Goal: Use online tool/utility: Utilize a website feature to perform a specific function

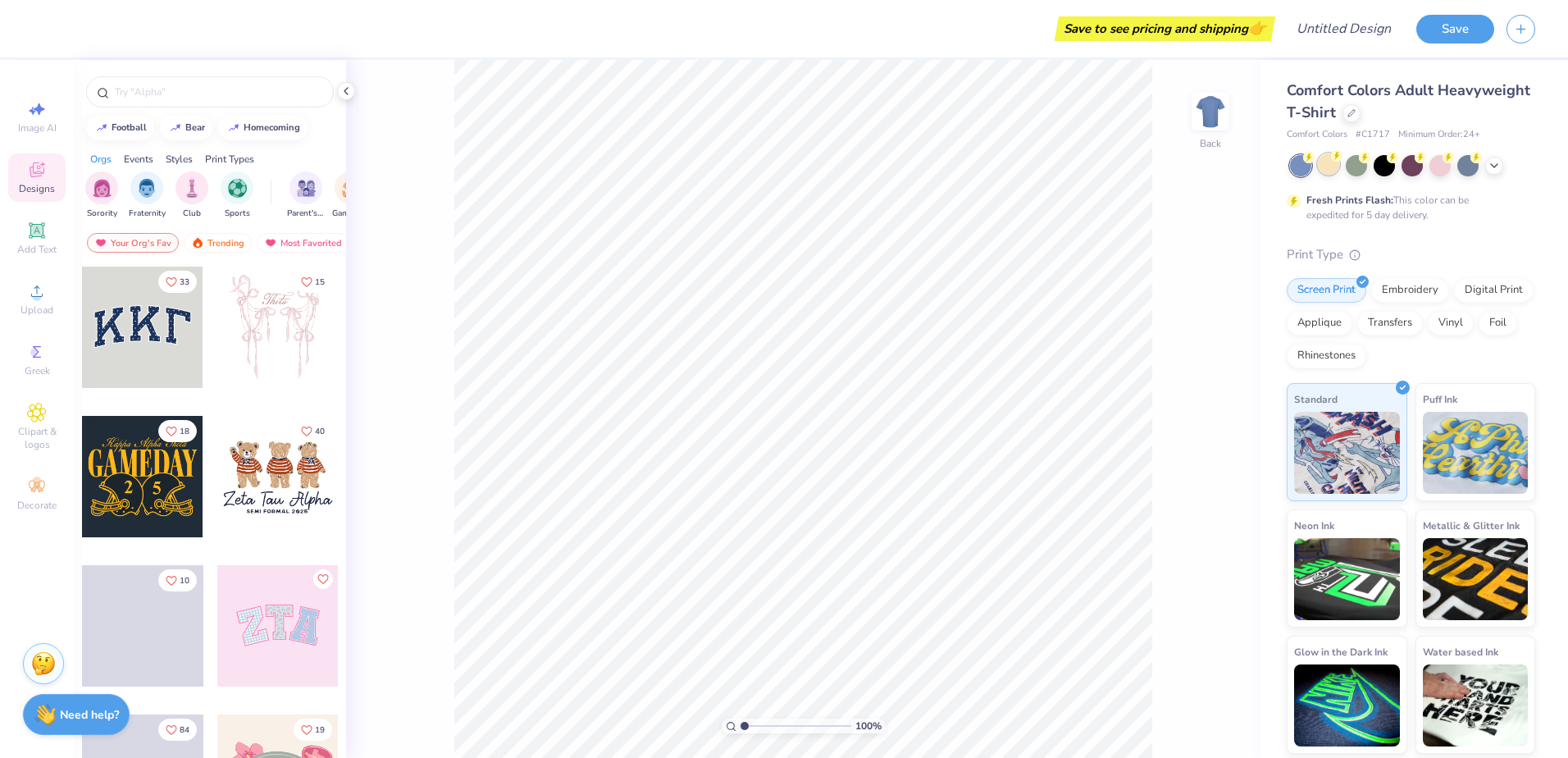
click at [1328, 172] on div at bounding box center [1328, 164] width 22 height 22
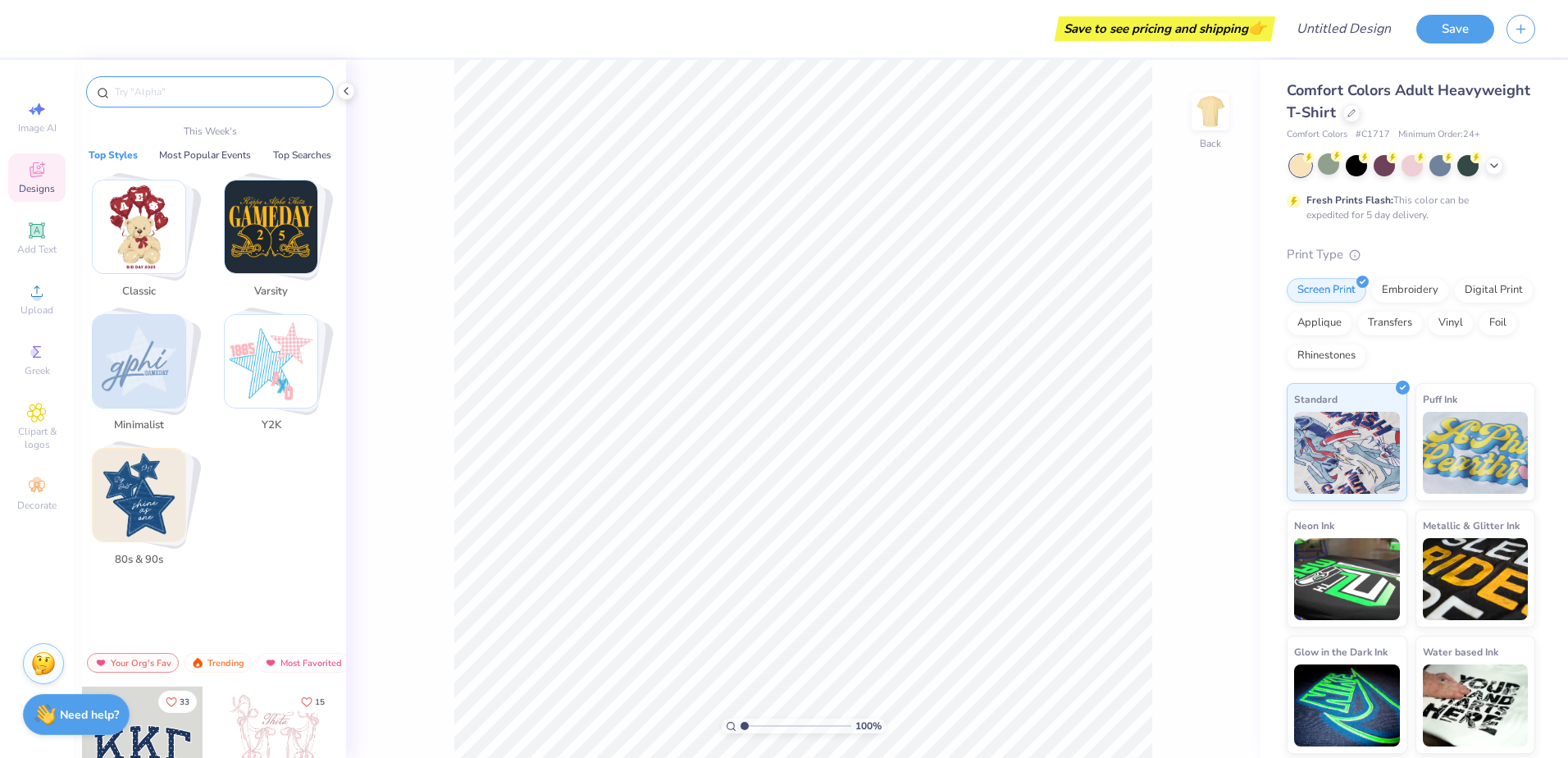
click at [192, 90] on input "text" at bounding box center [217, 92] width 210 height 17
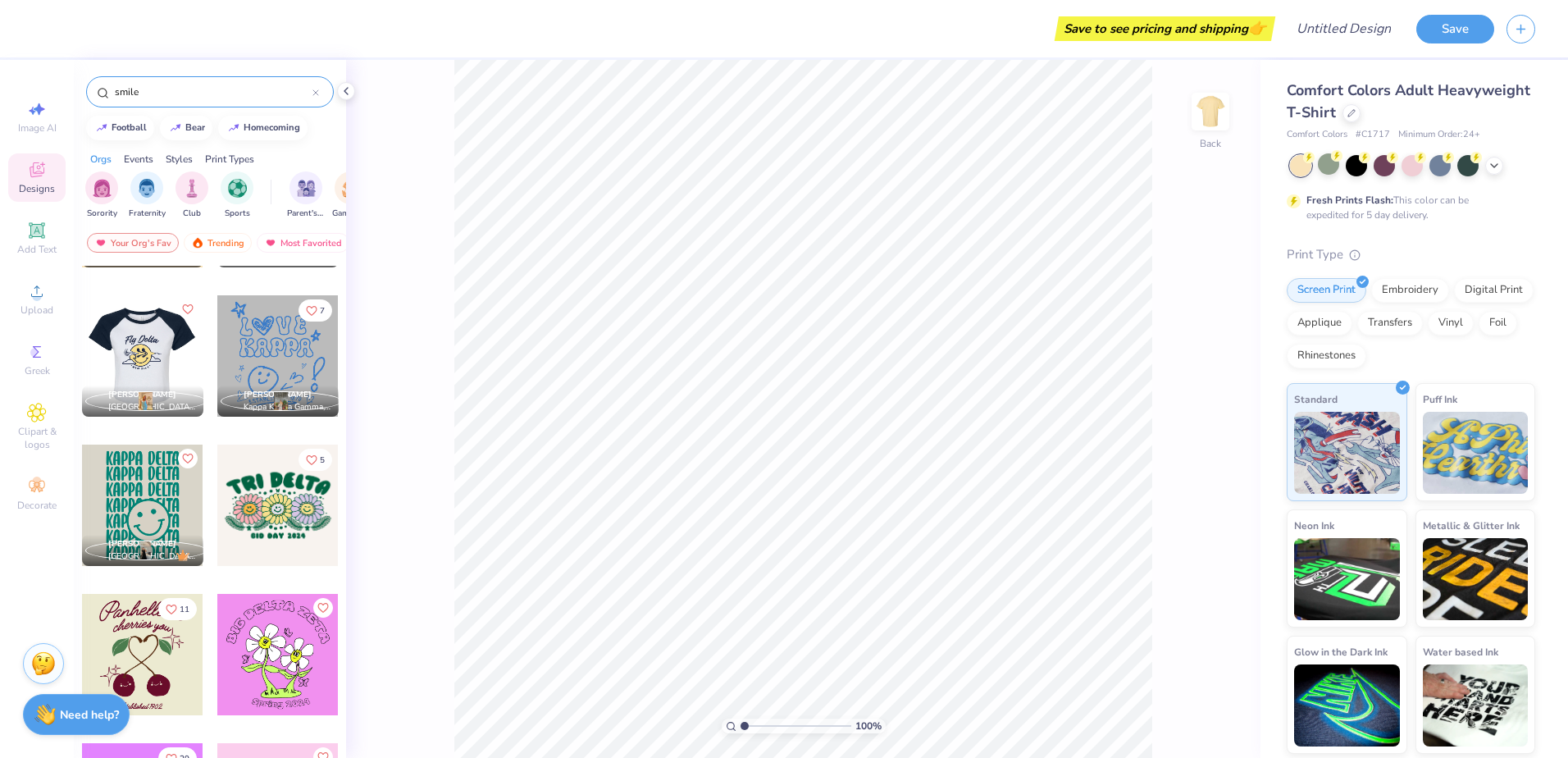
scroll to position [1394, 0]
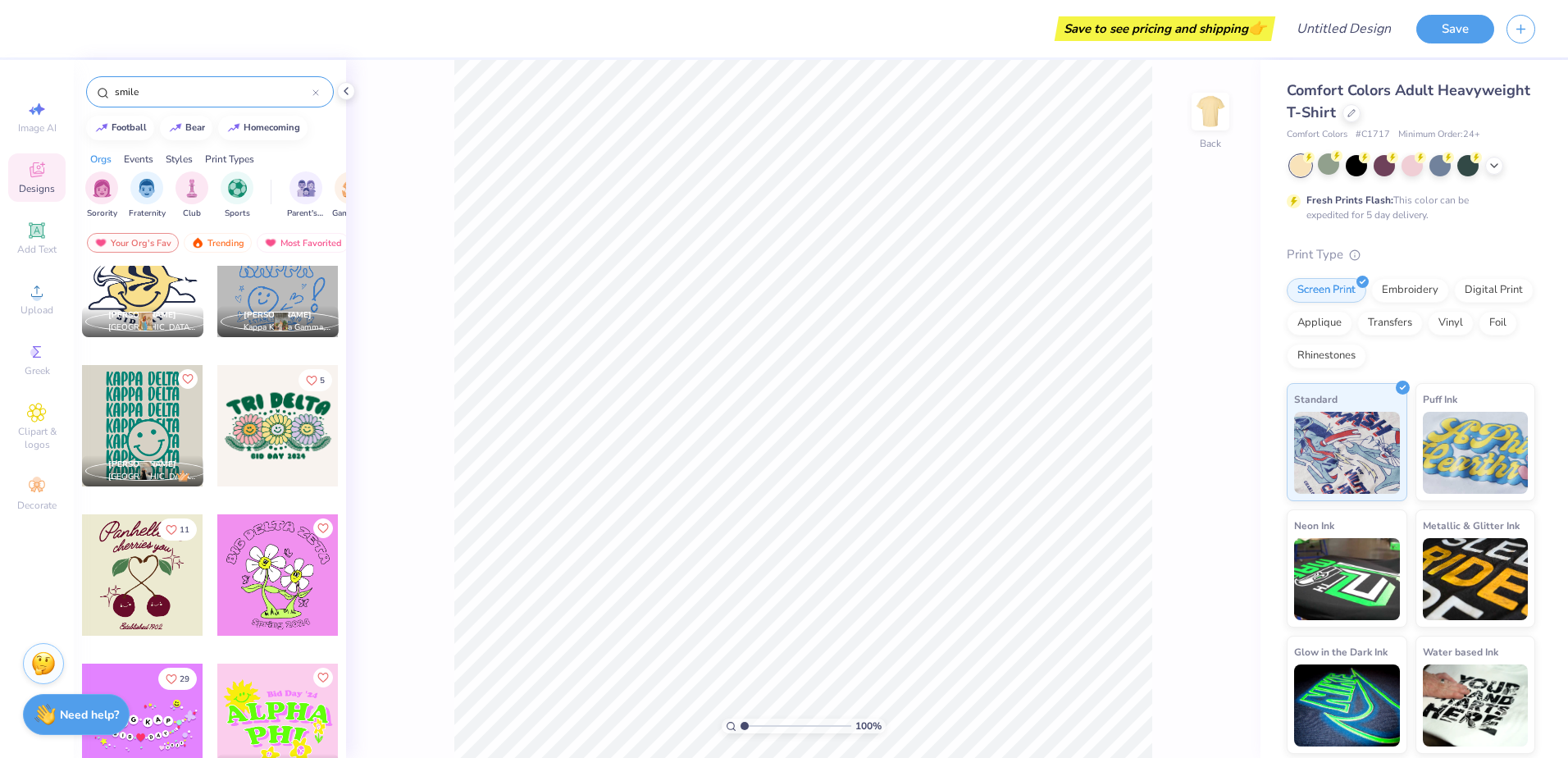
type input "smile"
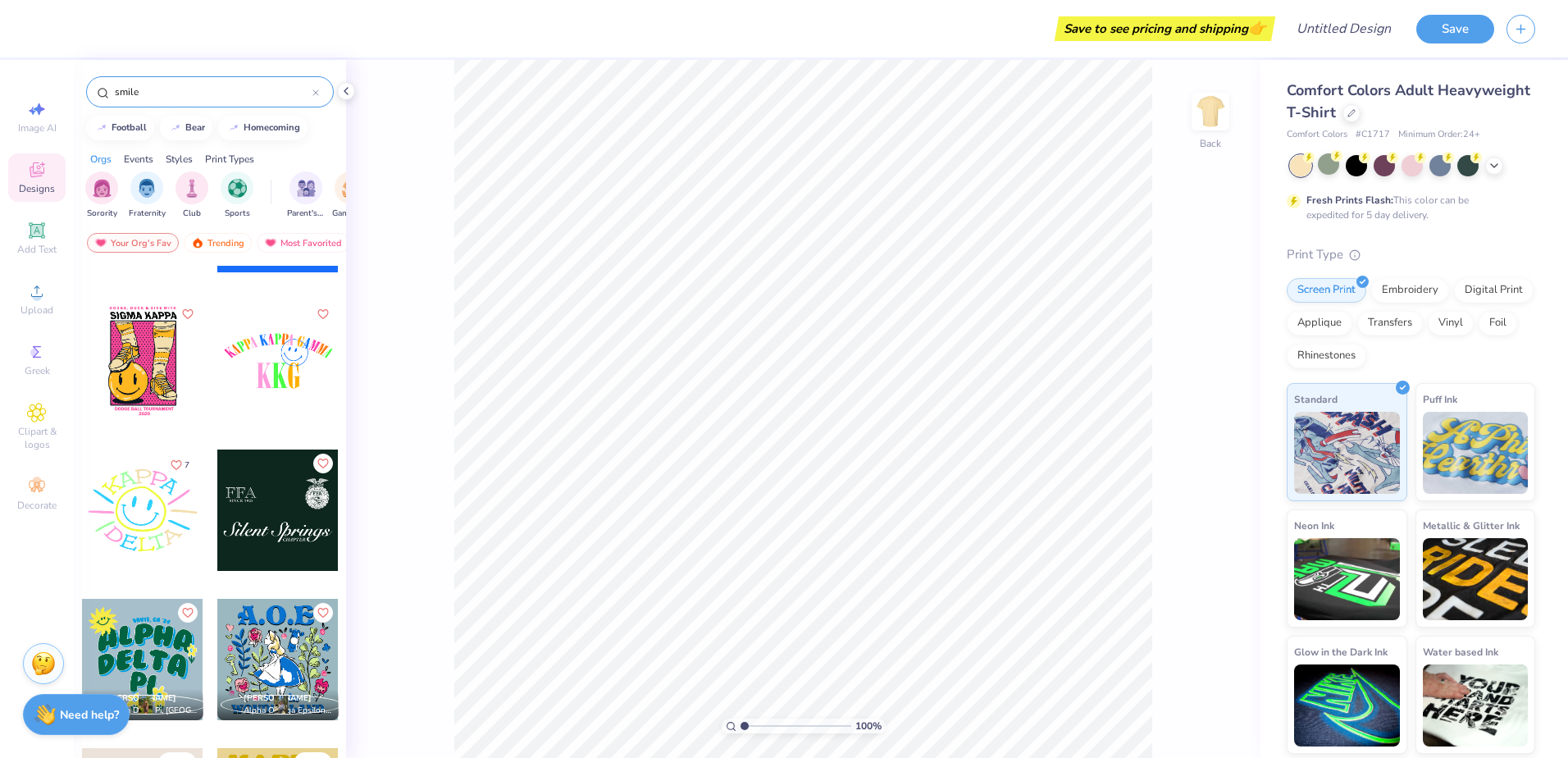
scroll to position [4921, 0]
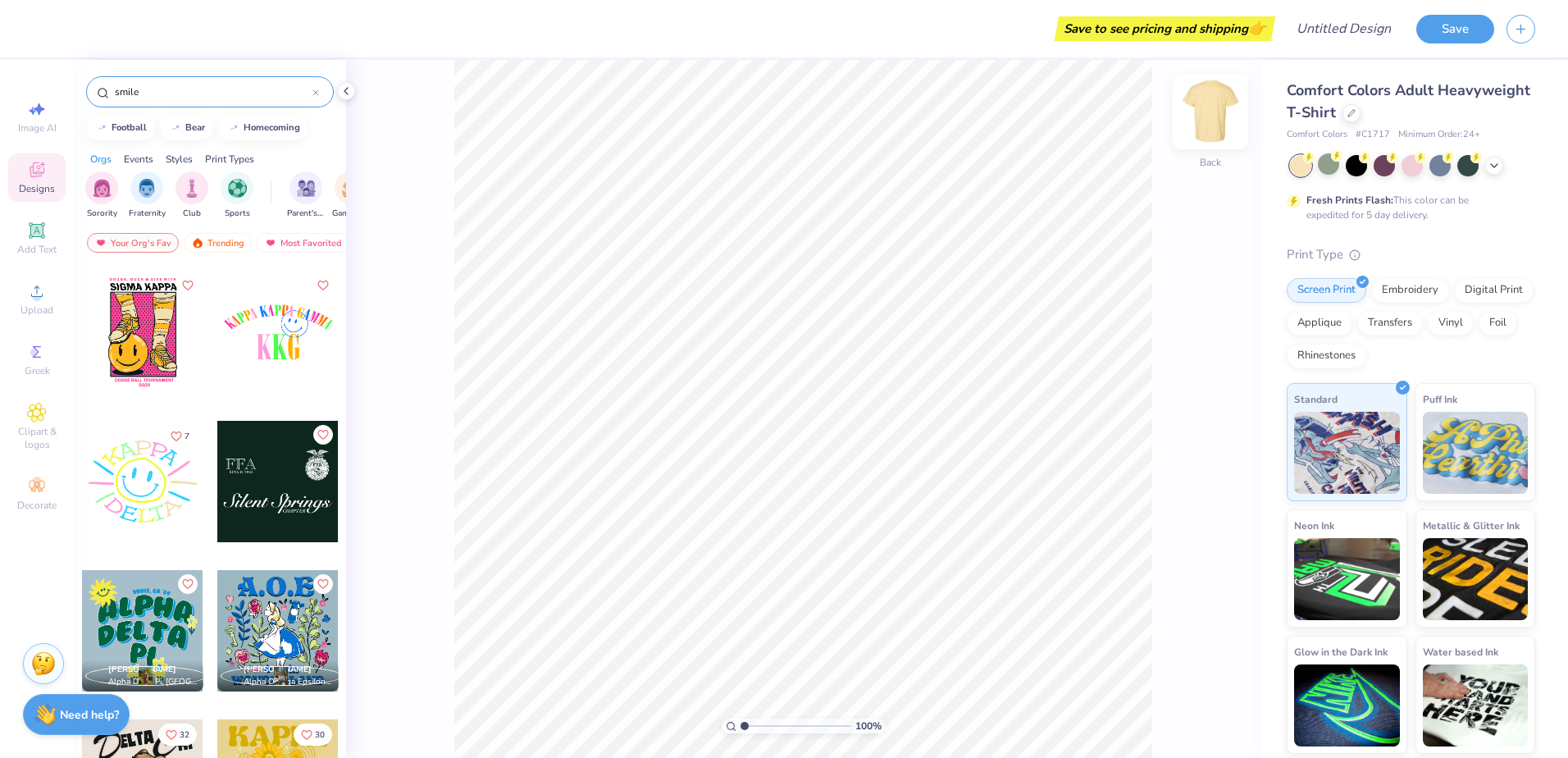
click at [1209, 108] on img at bounding box center [1210, 111] width 66 height 66
click at [125, 472] on div at bounding box center [143, 481] width 121 height 121
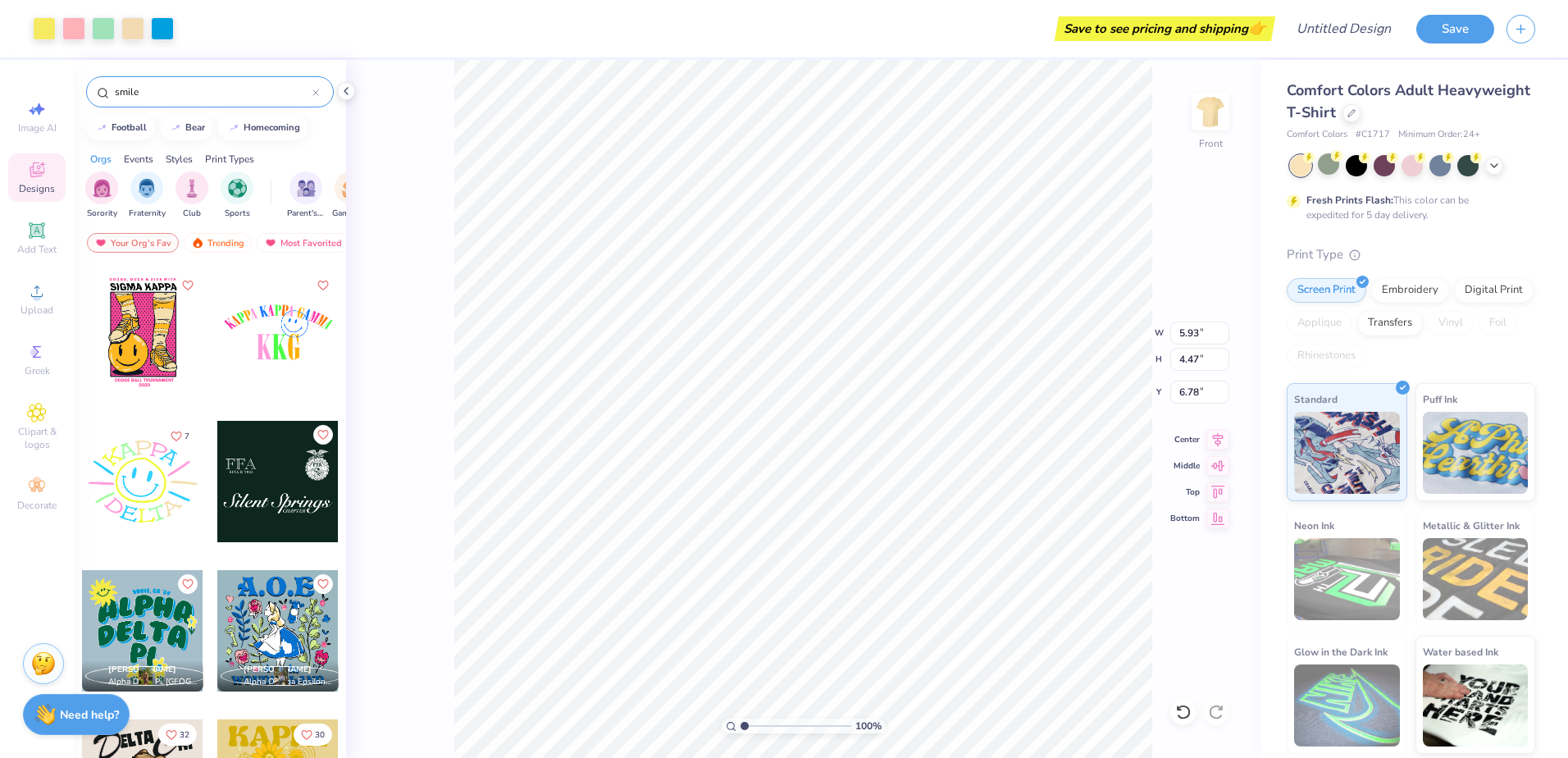
type input "6.78"
type input "8.82"
type input "6.65"
type input "4.60"
type input "10.92"
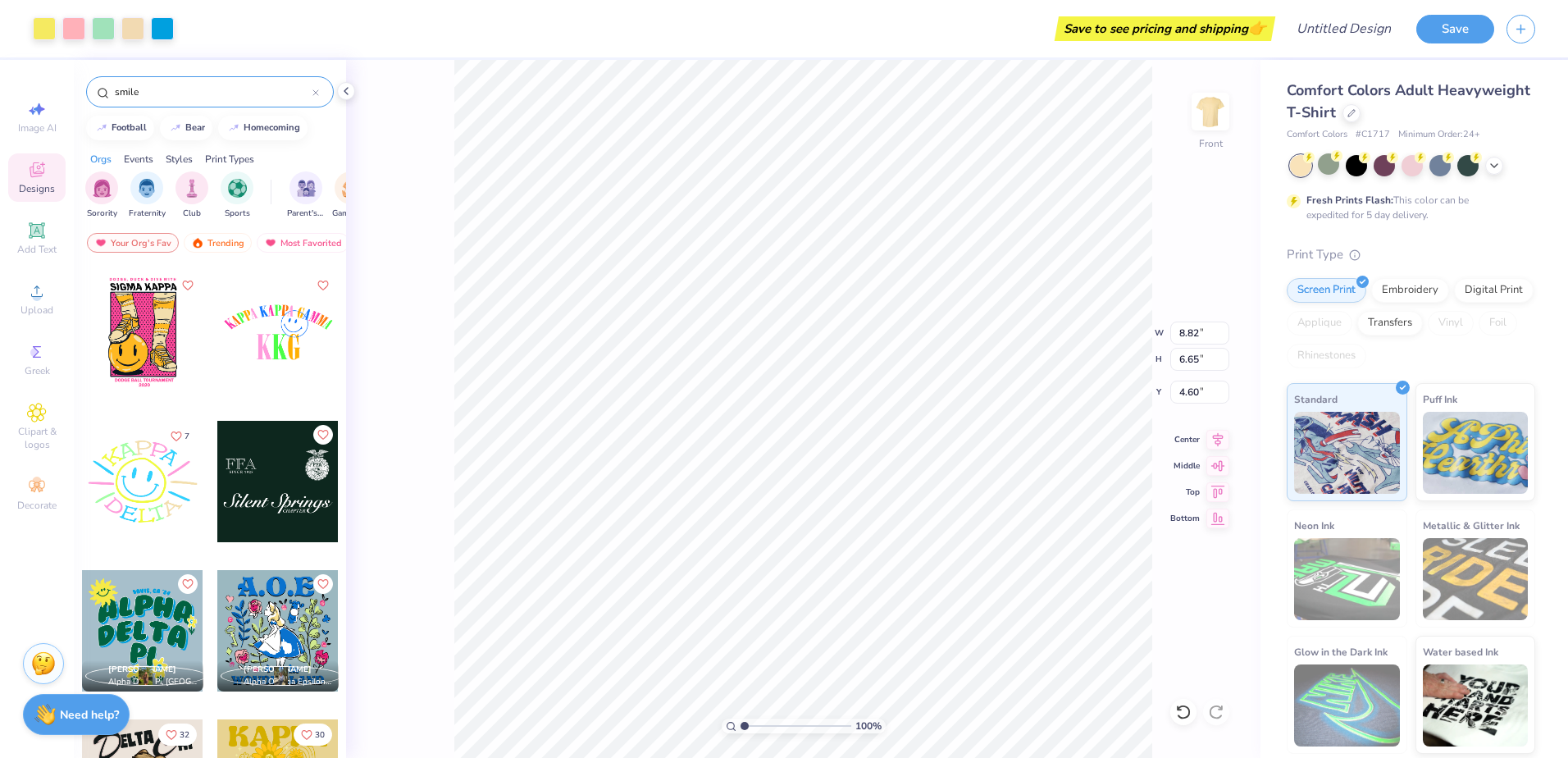
type input "8.22"
type input "3.02"
type input "11.63"
type input "8.76"
type input "4.47"
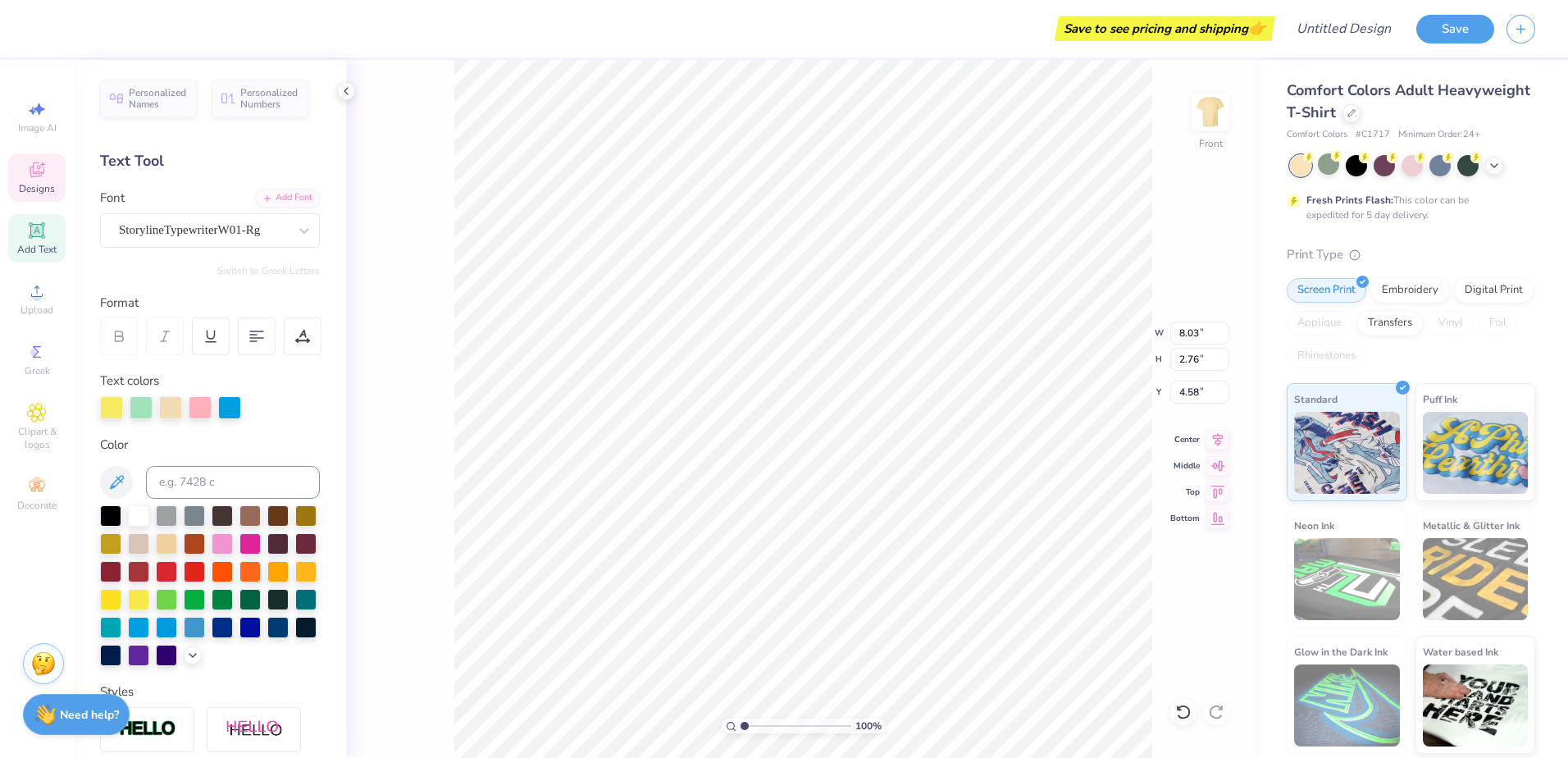
scroll to position [13, 2]
type textarea "K"
type textarea "BE THE"
click at [233, 544] on div at bounding box center [222, 542] width 22 height 22
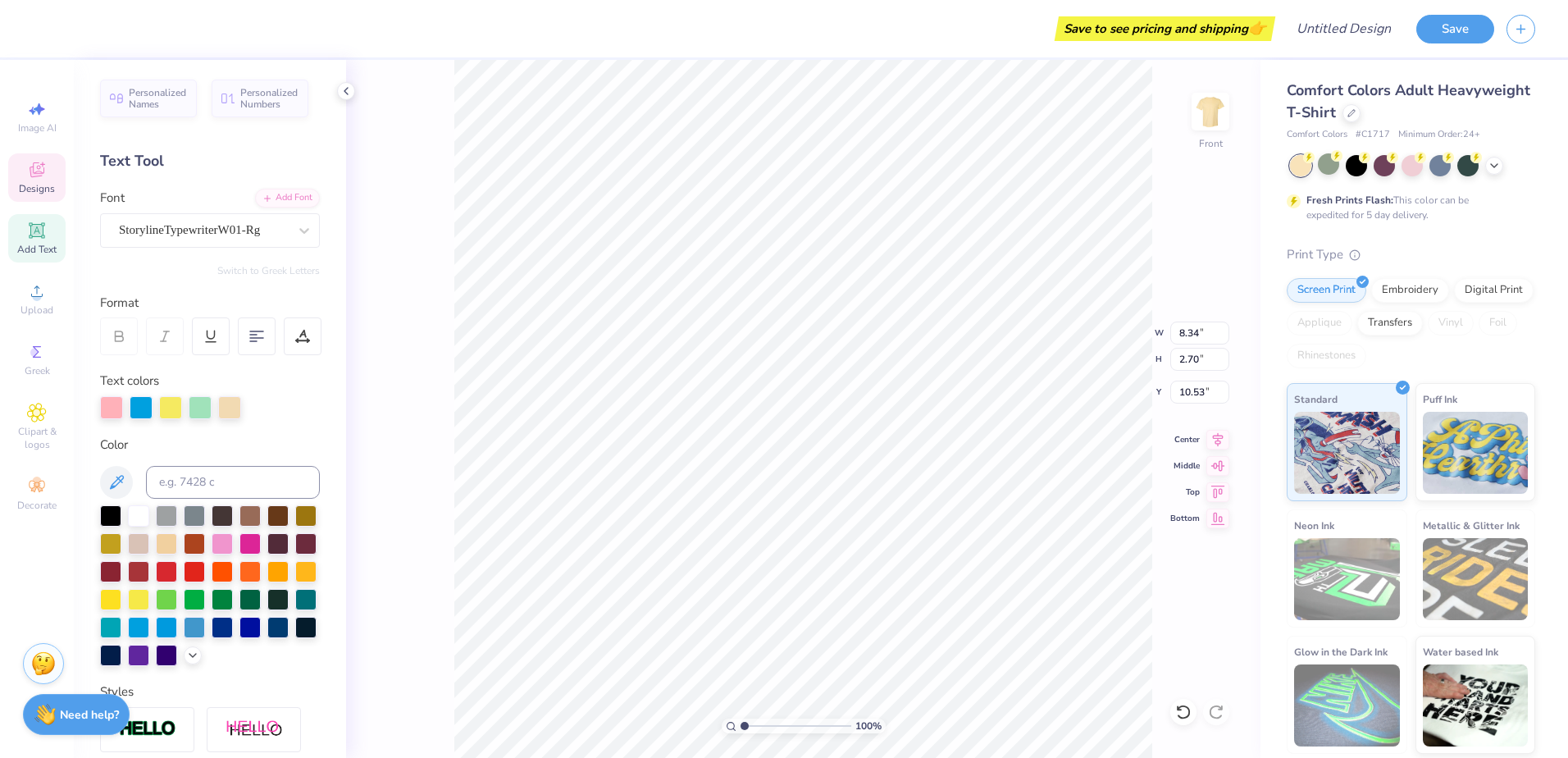
scroll to position [13, 2]
type textarea "LIGHT"
click at [184, 636] on div at bounding box center [195, 626] width 22 height 22
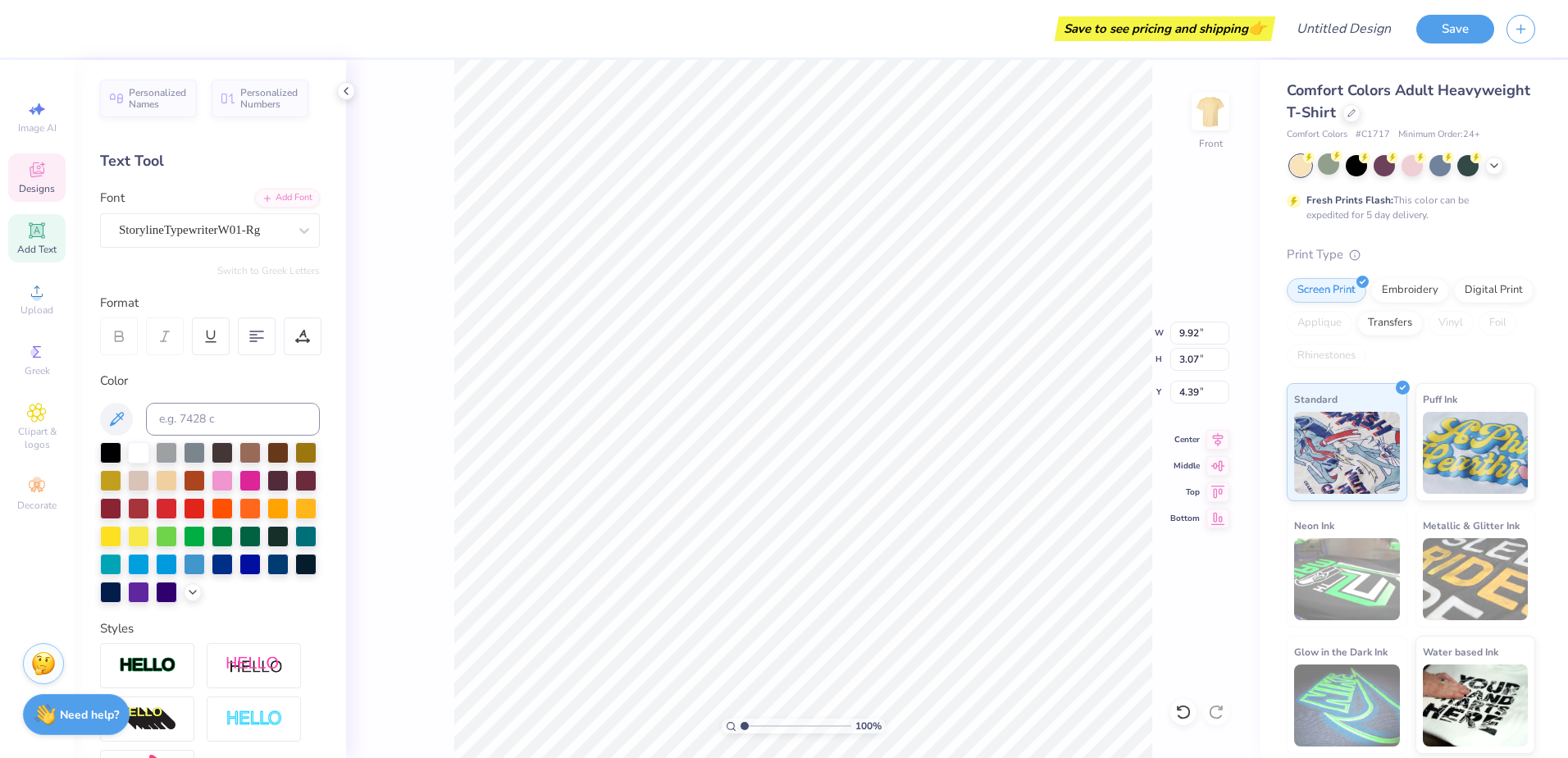
scroll to position [13, 4]
click at [233, 498] on div at bounding box center [222, 507] width 22 height 22
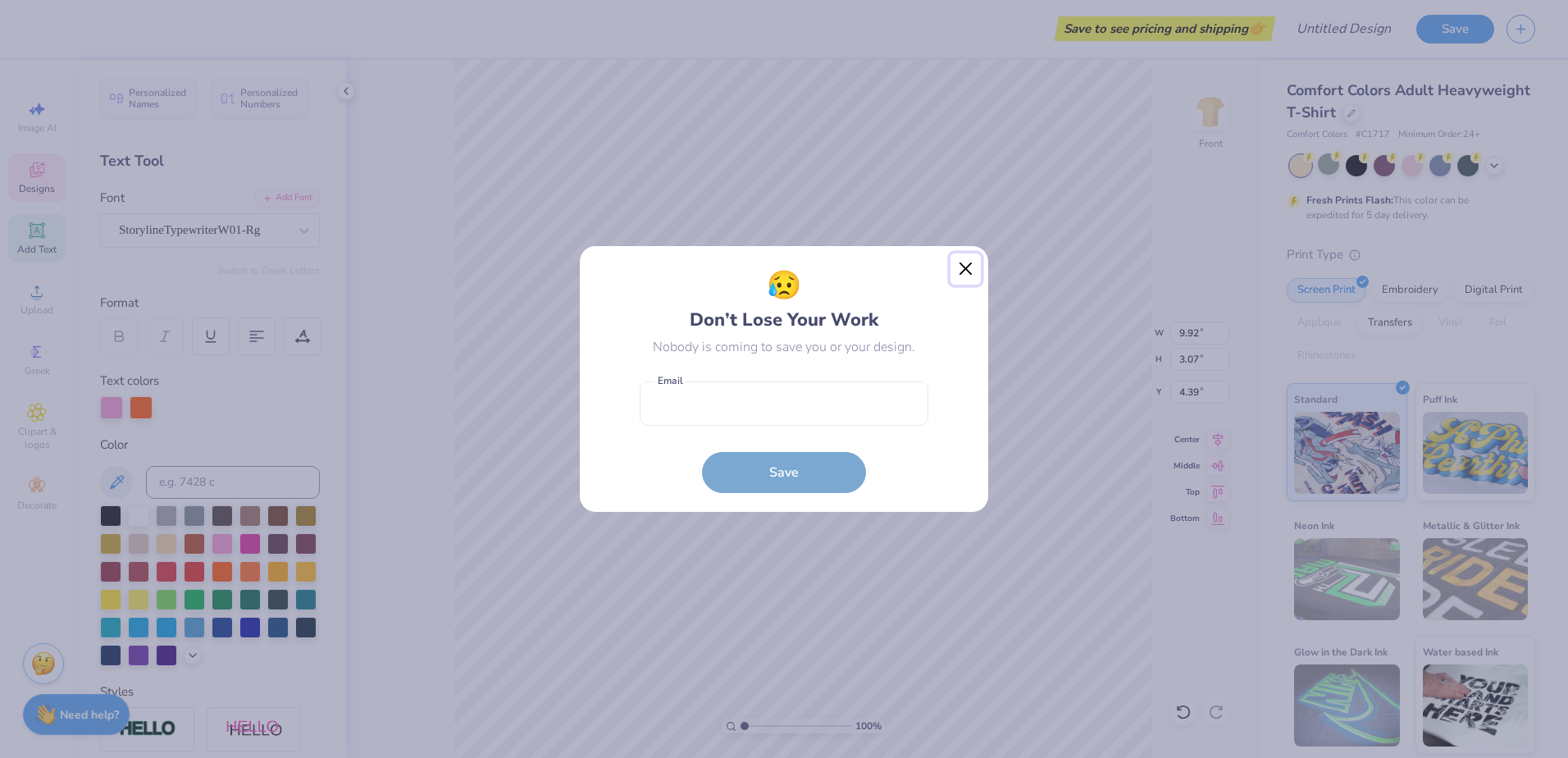
click at [959, 265] on button "Close" at bounding box center [966, 270] width 32 height 32
click at [964, 265] on div "😥 Don’t Lose Your Work Nobody is coming to save you or your design. Email is a …" at bounding box center [784, 379] width 1568 height 758
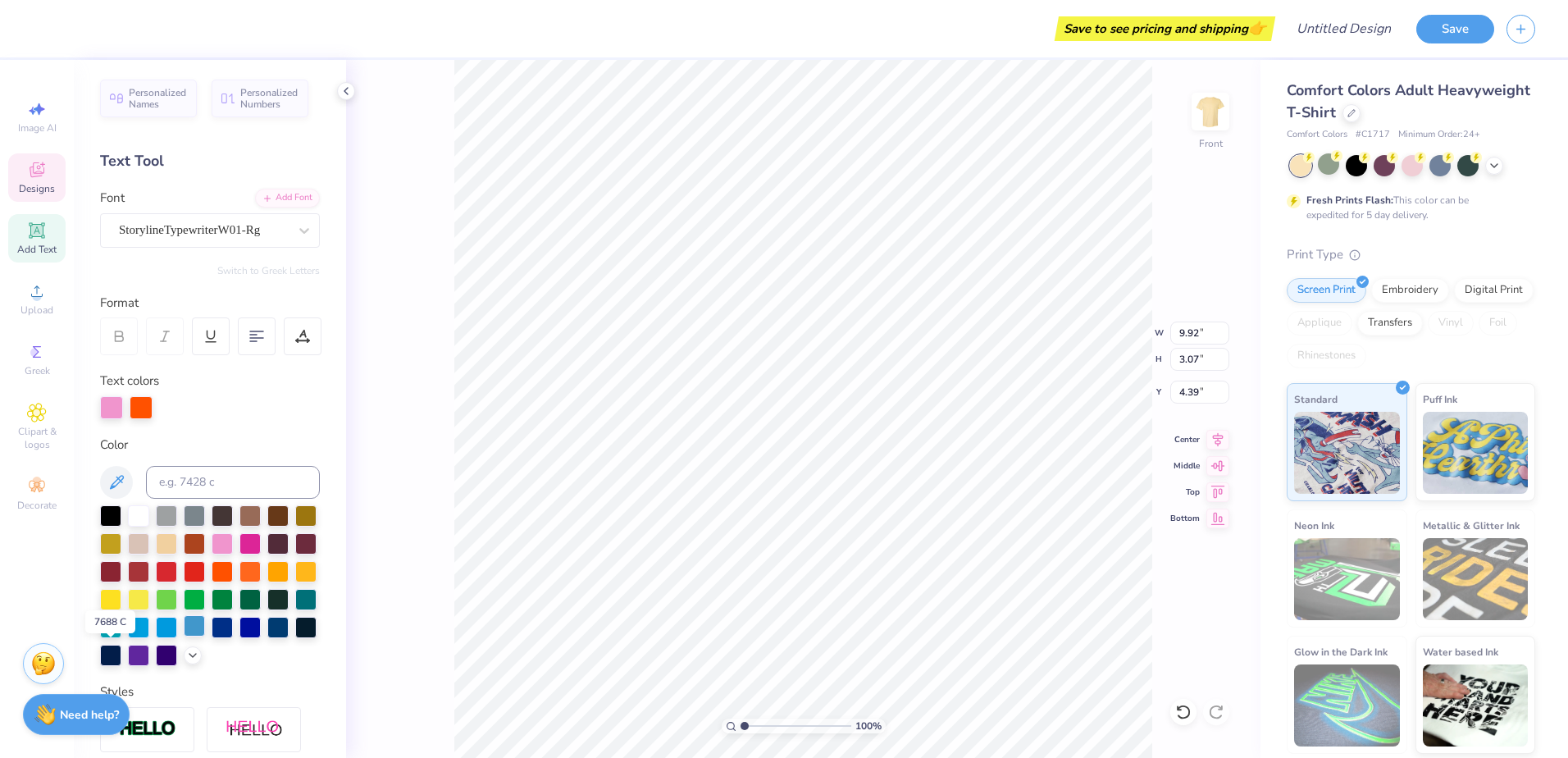
click at [184, 636] on div at bounding box center [195, 626] width 22 height 22
drag, startPoint x: 247, startPoint y: 599, endPoint x: 275, endPoint y: 598, distance: 28.0
click at [177, 599] on div at bounding box center [167, 600] width 22 height 22
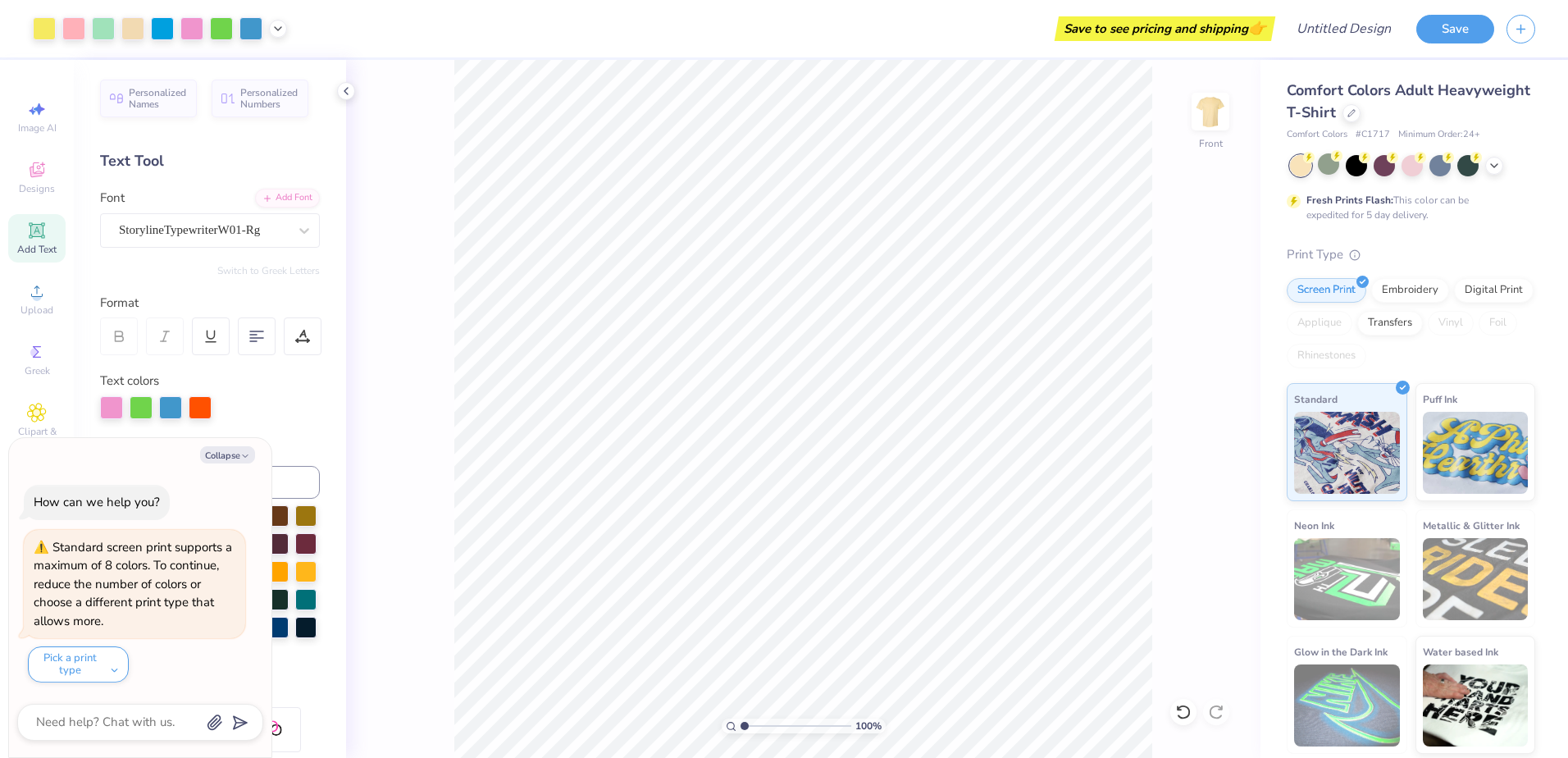
type textarea "x"
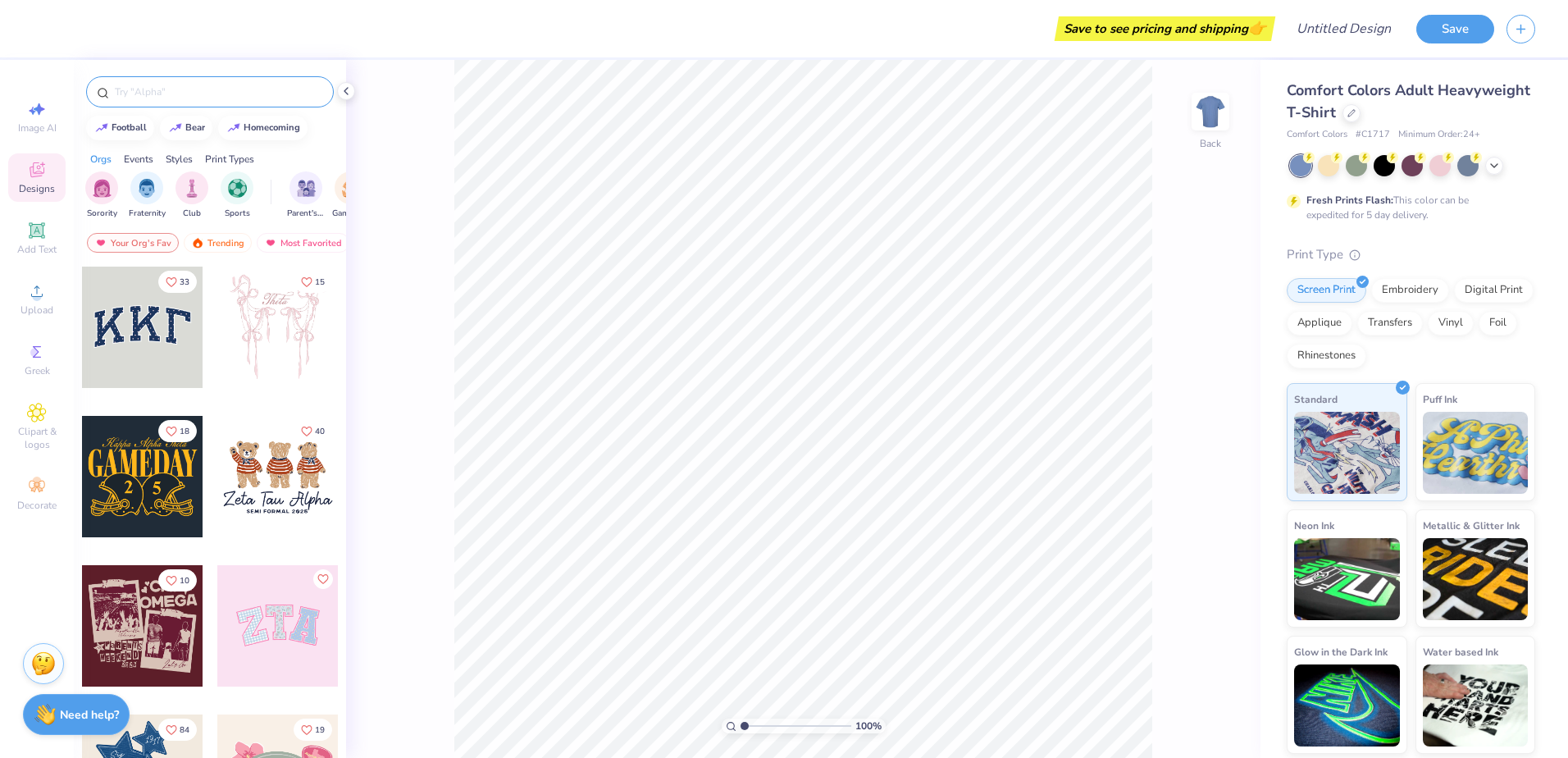
click at [150, 91] on input "text" at bounding box center [217, 92] width 210 height 17
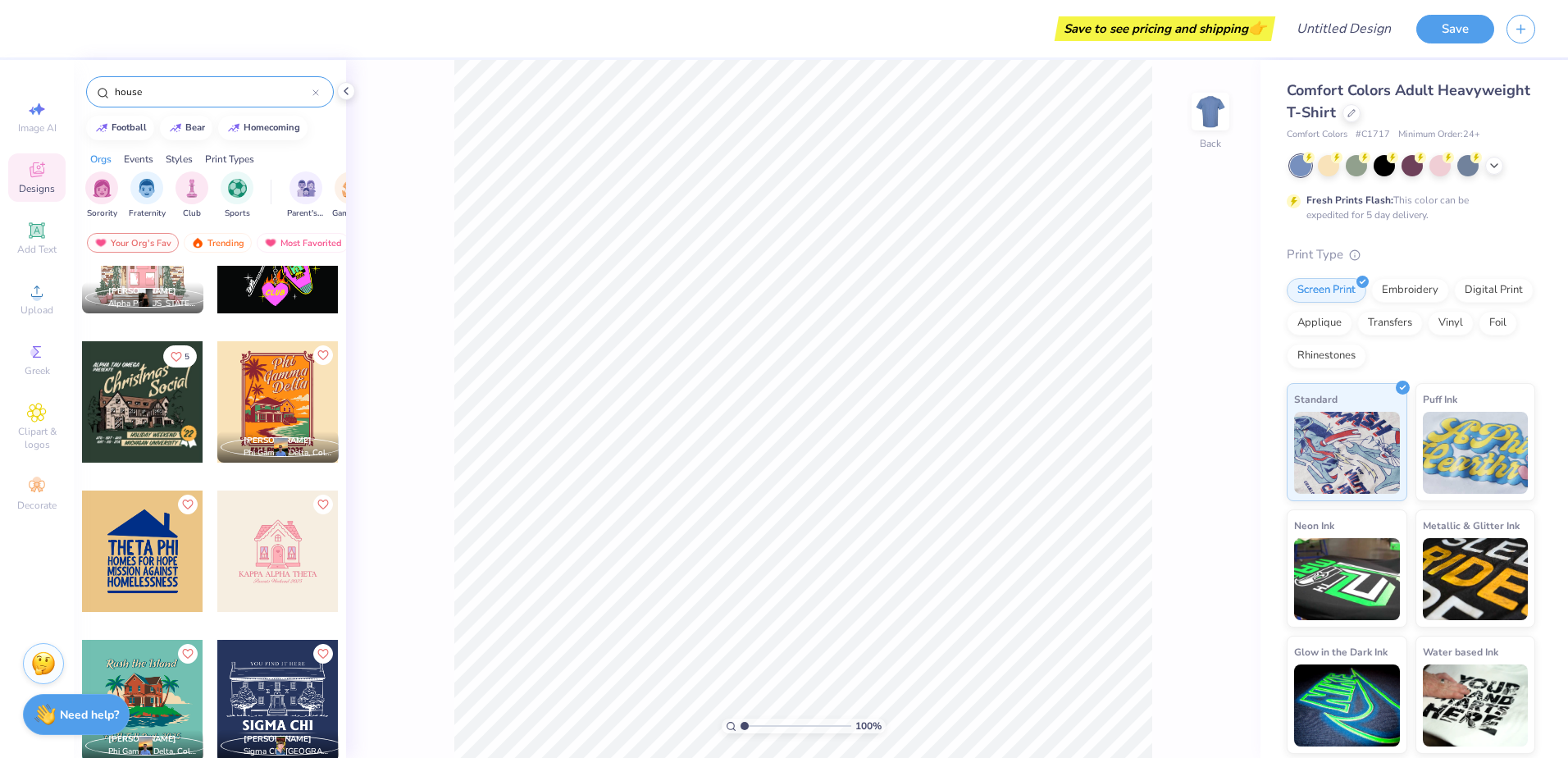
scroll to position [328, 0]
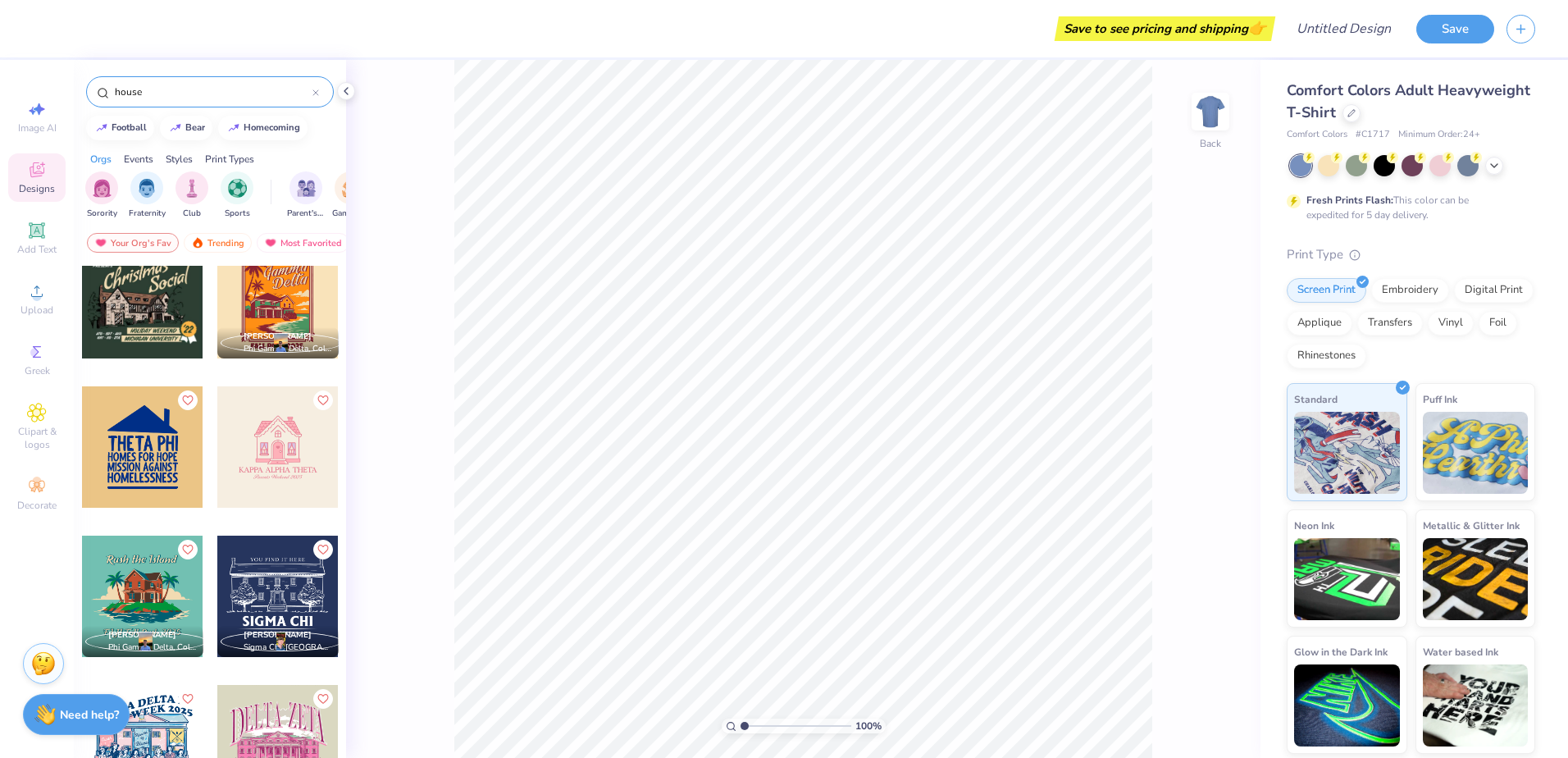
type input "house"
